Goal: Check status: Check status

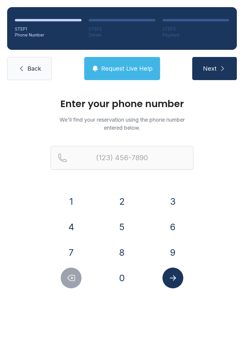
click at [176, 230] on button "6" at bounding box center [172, 227] width 21 height 21
click at [126, 276] on button "0" at bounding box center [121, 278] width 21 height 21
click at [178, 198] on button "3" at bounding box center [172, 201] width 21 height 21
click at [122, 201] on button "2" at bounding box center [121, 201] width 21 height 21
click at [176, 204] on button "3" at bounding box center [172, 201] width 21 height 21
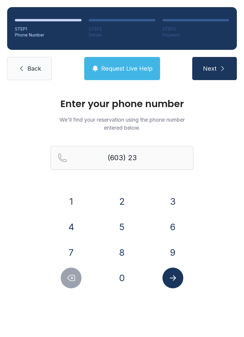
click at [77, 196] on button "1" at bounding box center [71, 201] width 21 height 21
click at [77, 228] on button "4" at bounding box center [71, 227] width 21 height 21
click at [126, 230] on button "5" at bounding box center [121, 227] width 21 height 21
click at [178, 251] on button "9" at bounding box center [172, 252] width 21 height 21
click at [112, 261] on div "8" at bounding box center [121, 252] width 41 height 21
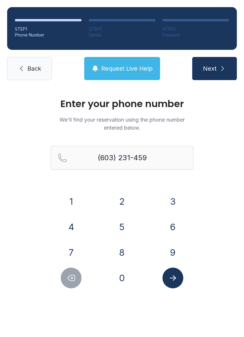
click at [130, 252] on button "8" at bounding box center [121, 252] width 21 height 21
type input "[PHONE_NUMBER]"
click at [218, 71] on button "Next" at bounding box center [214, 68] width 45 height 23
